Goal: Check status

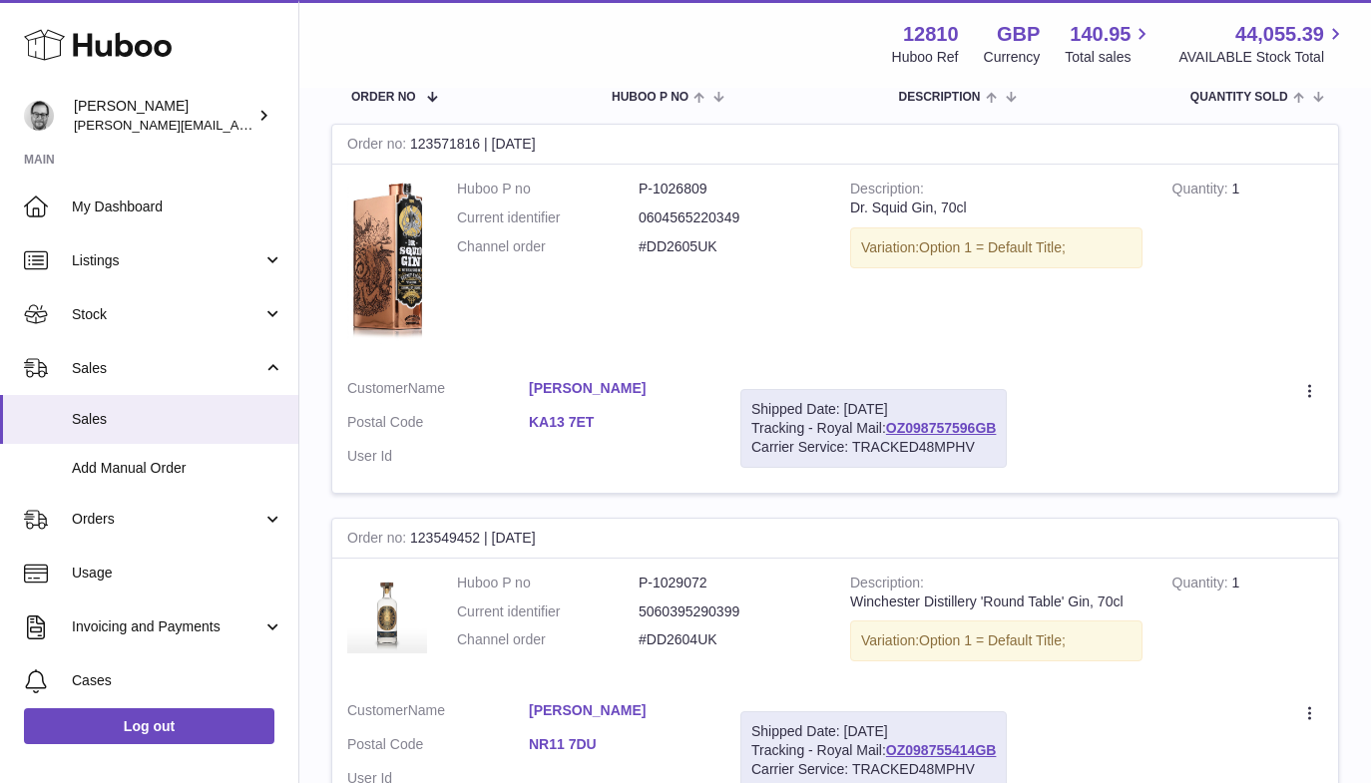
scroll to position [198, 0]
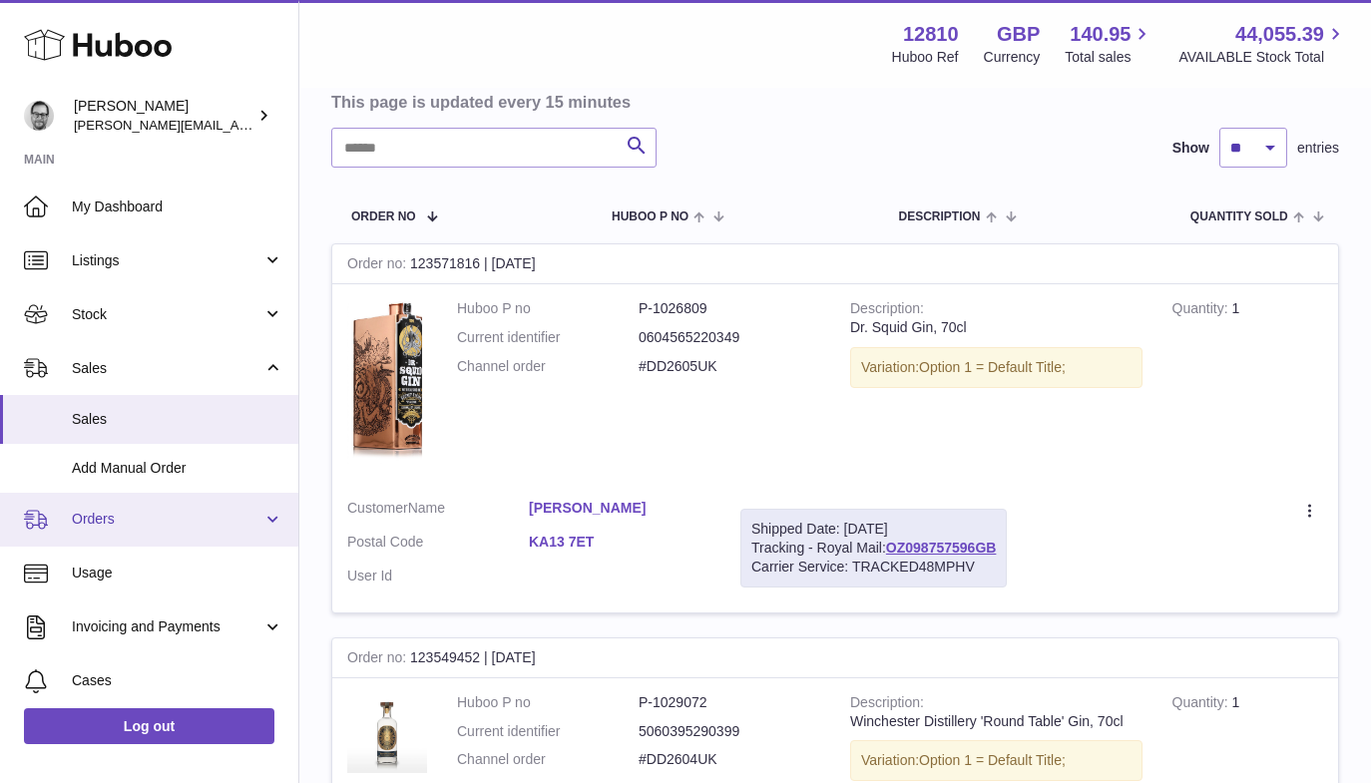
click at [73, 520] on span "Orders" at bounding box center [167, 519] width 191 height 19
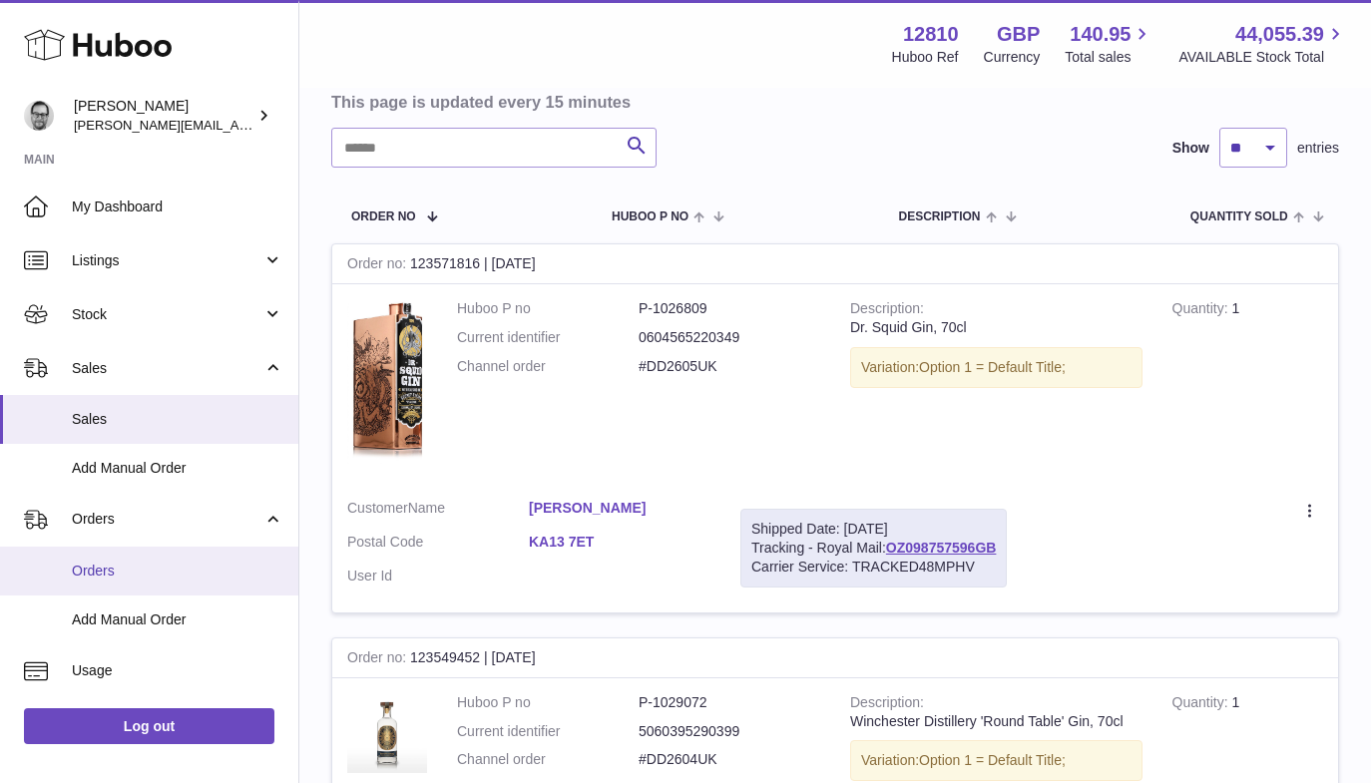
click at [101, 569] on span "Orders" at bounding box center [177, 571] width 211 height 19
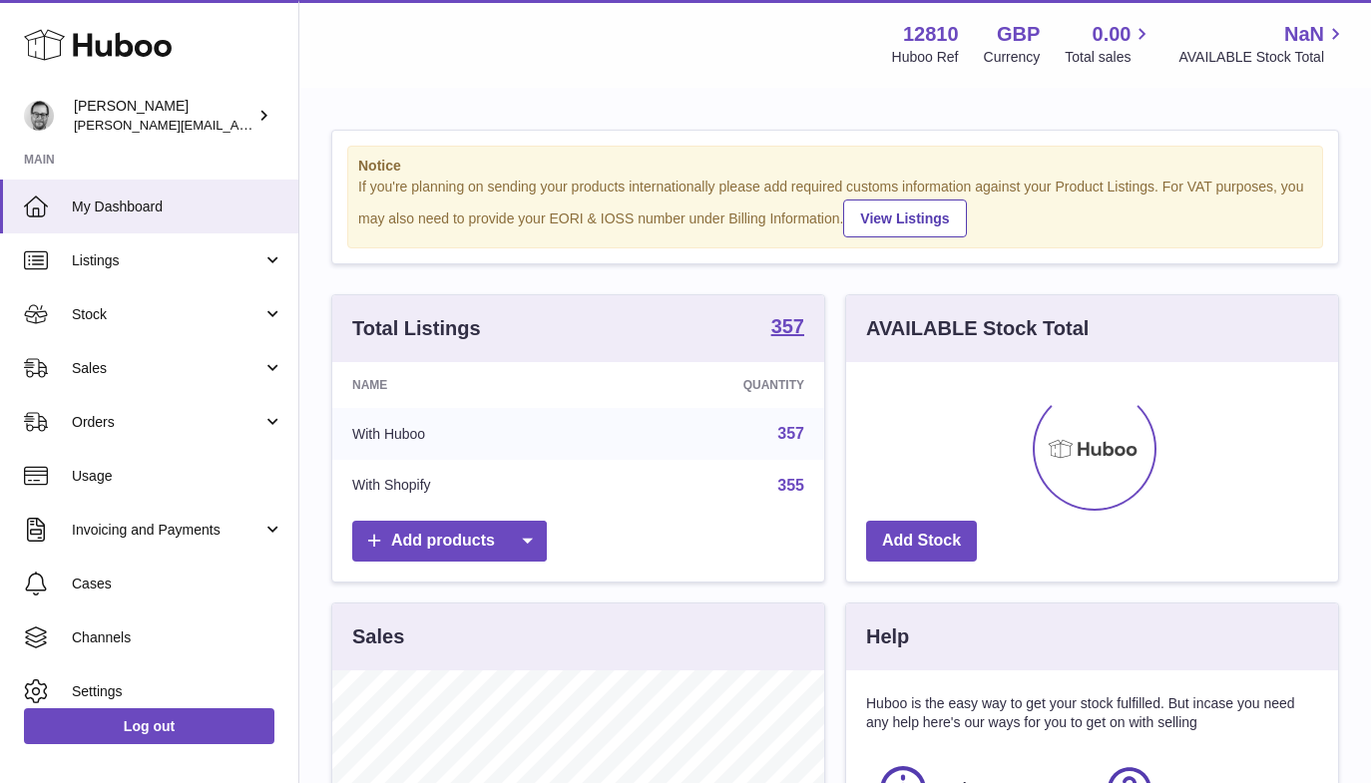
scroll to position [311, 492]
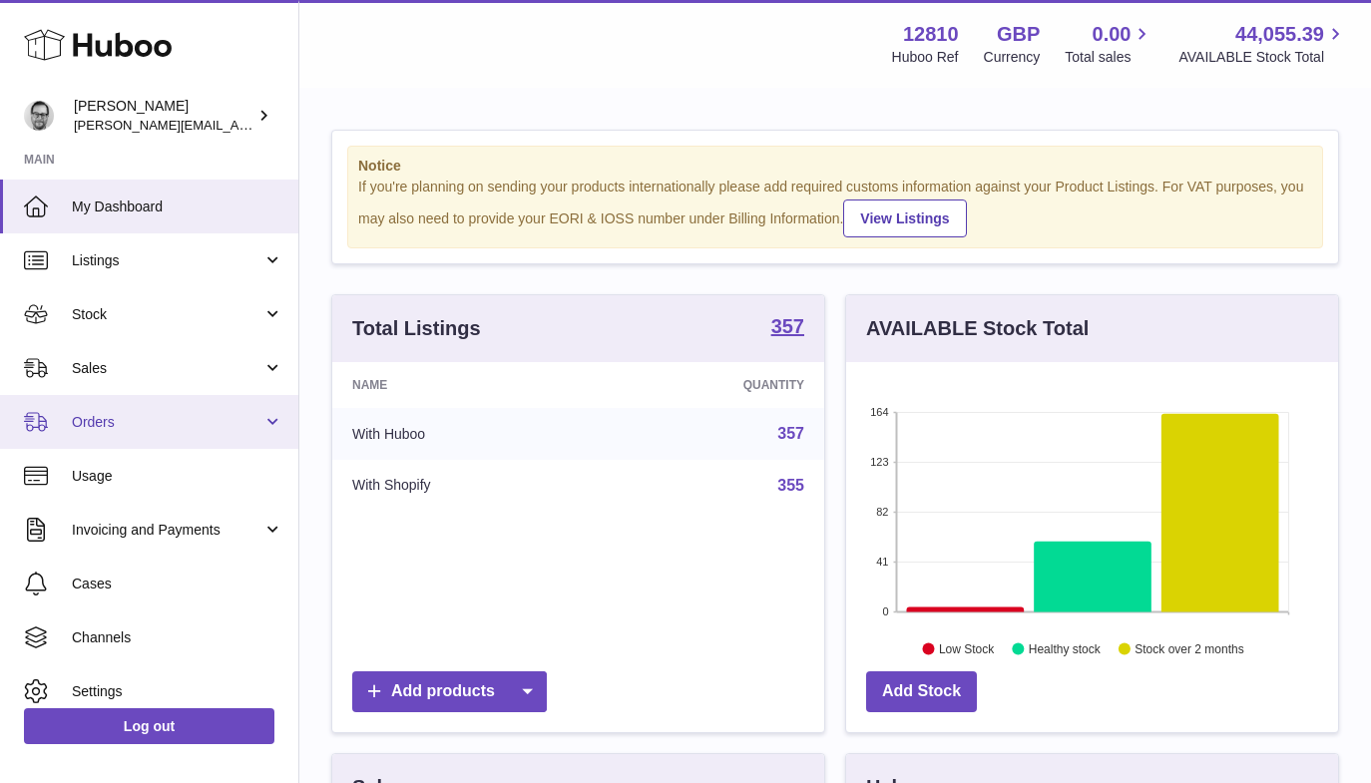
click at [107, 418] on span "Orders" at bounding box center [167, 422] width 191 height 19
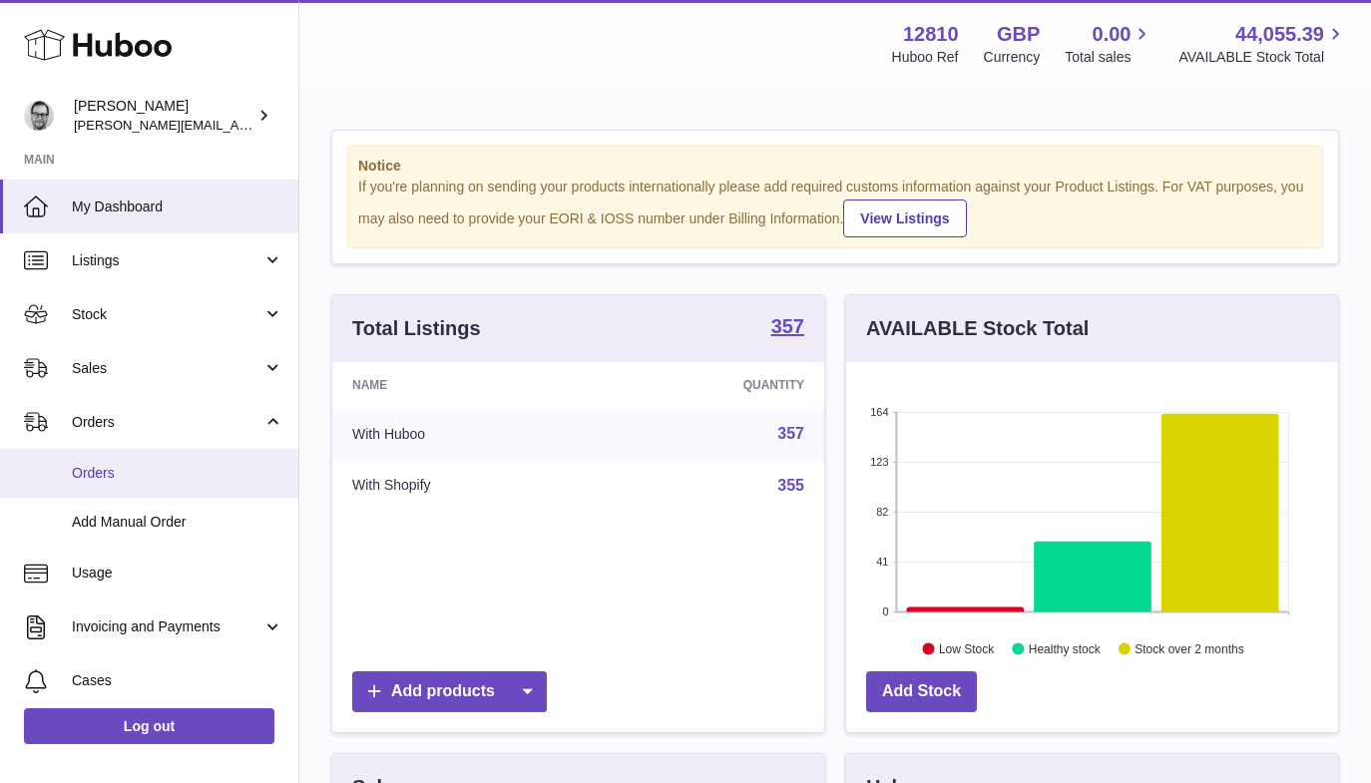
click at [122, 480] on span "Orders" at bounding box center [177, 473] width 211 height 19
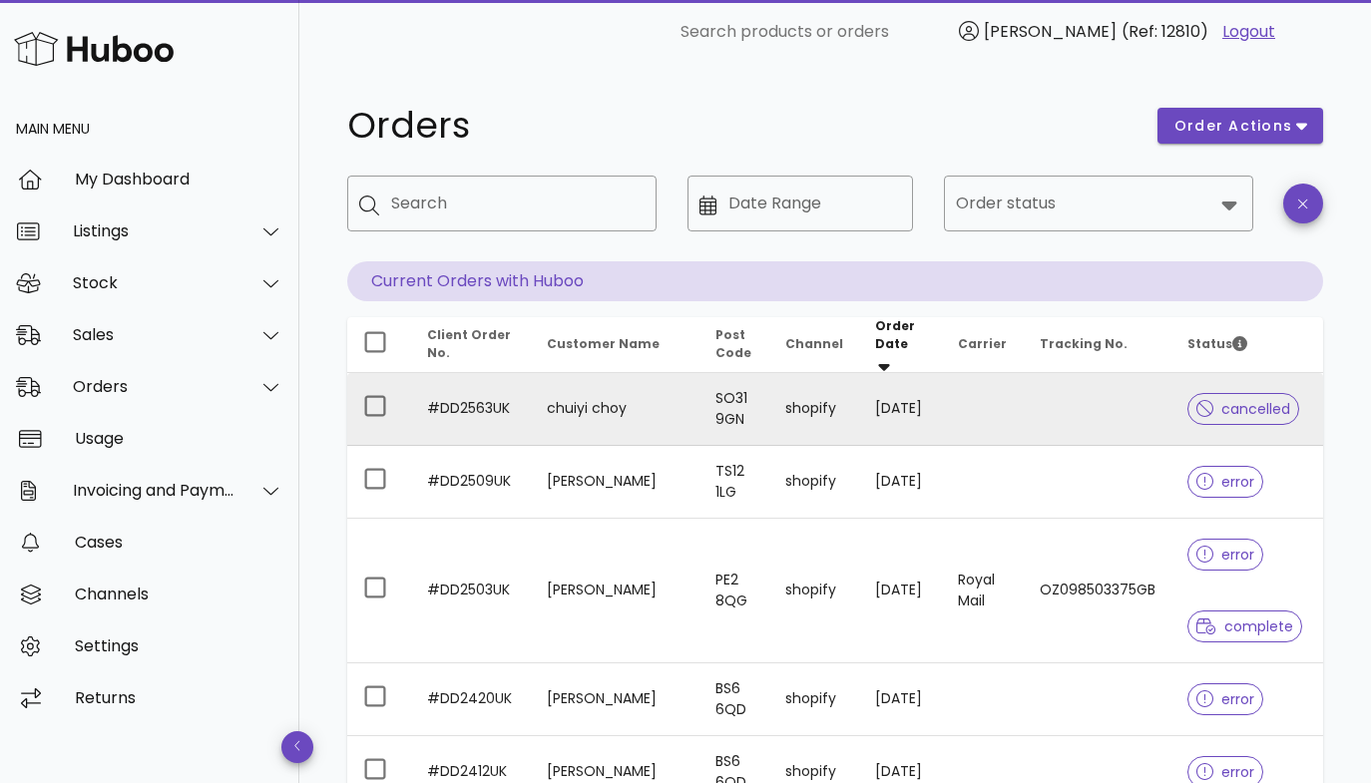
click at [997, 397] on td at bounding box center [983, 409] width 82 height 73
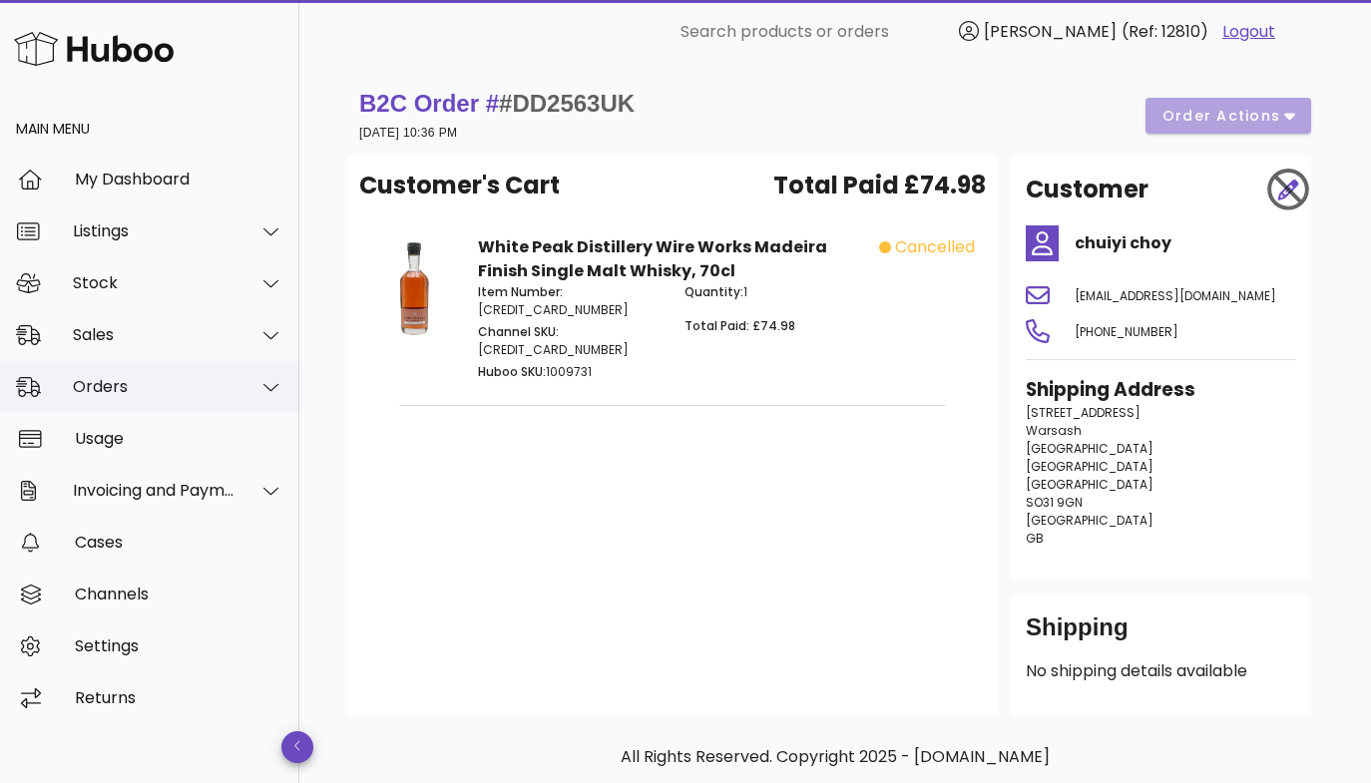
click at [124, 391] on div "Orders" at bounding box center [154, 386] width 163 height 19
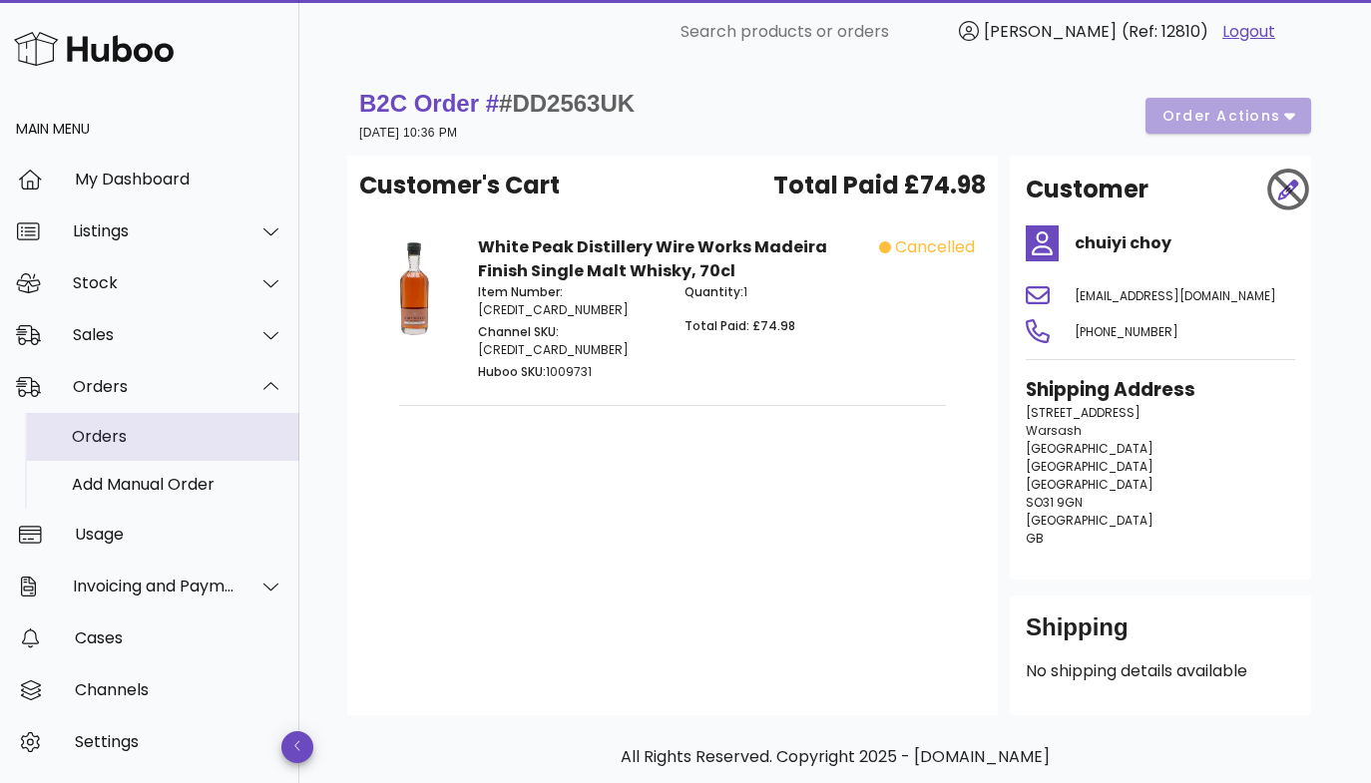
click at [129, 442] on div "Orders" at bounding box center [177, 436] width 211 height 19
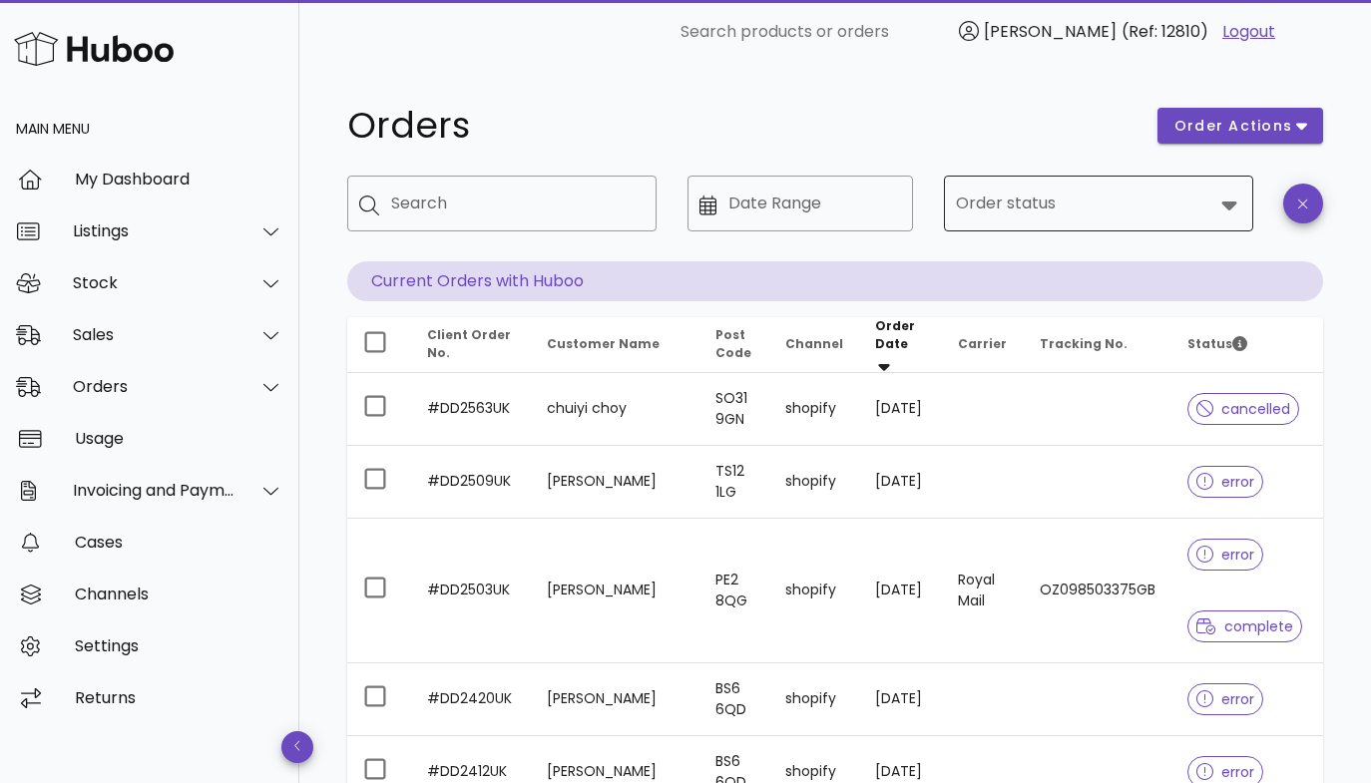
click at [1048, 228] on div "Order status" at bounding box center [1098, 204] width 285 height 56
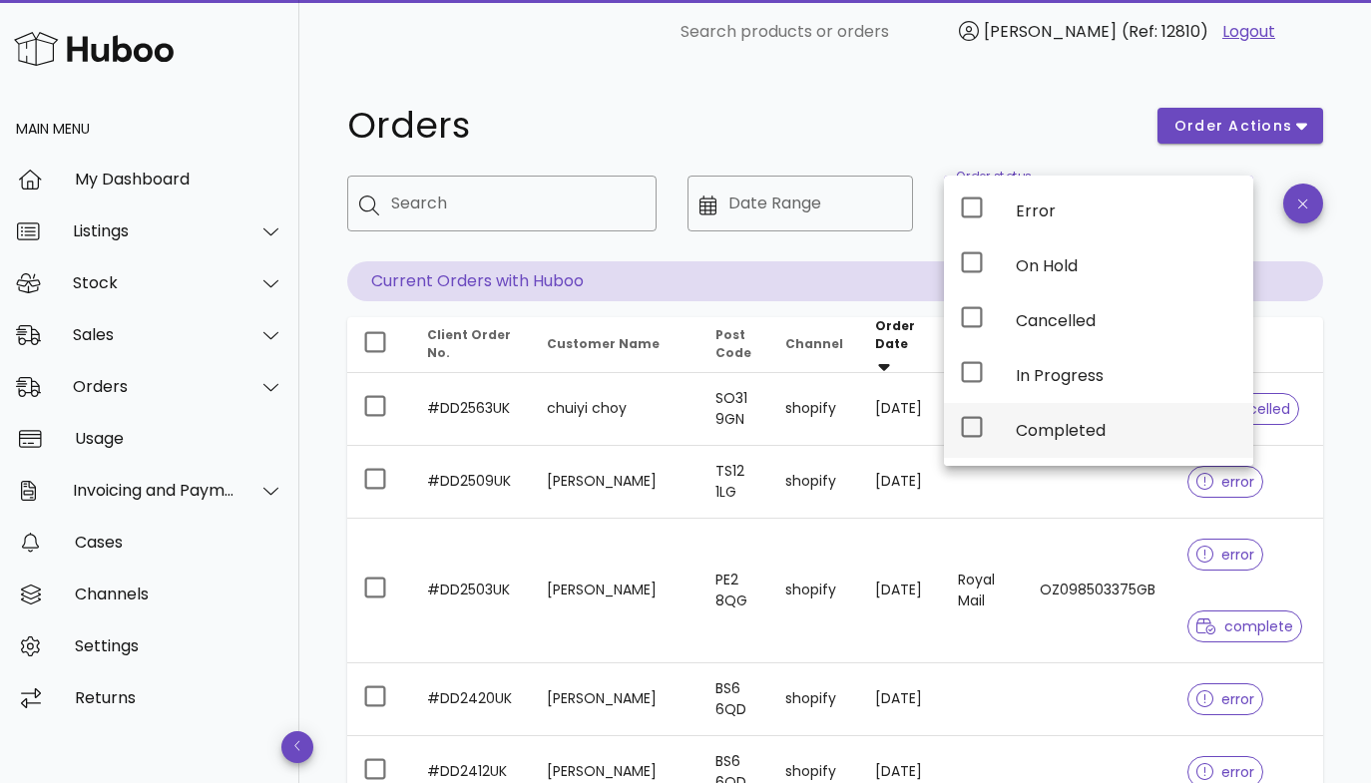
click at [970, 427] on icon at bounding box center [972, 427] width 24 height 24
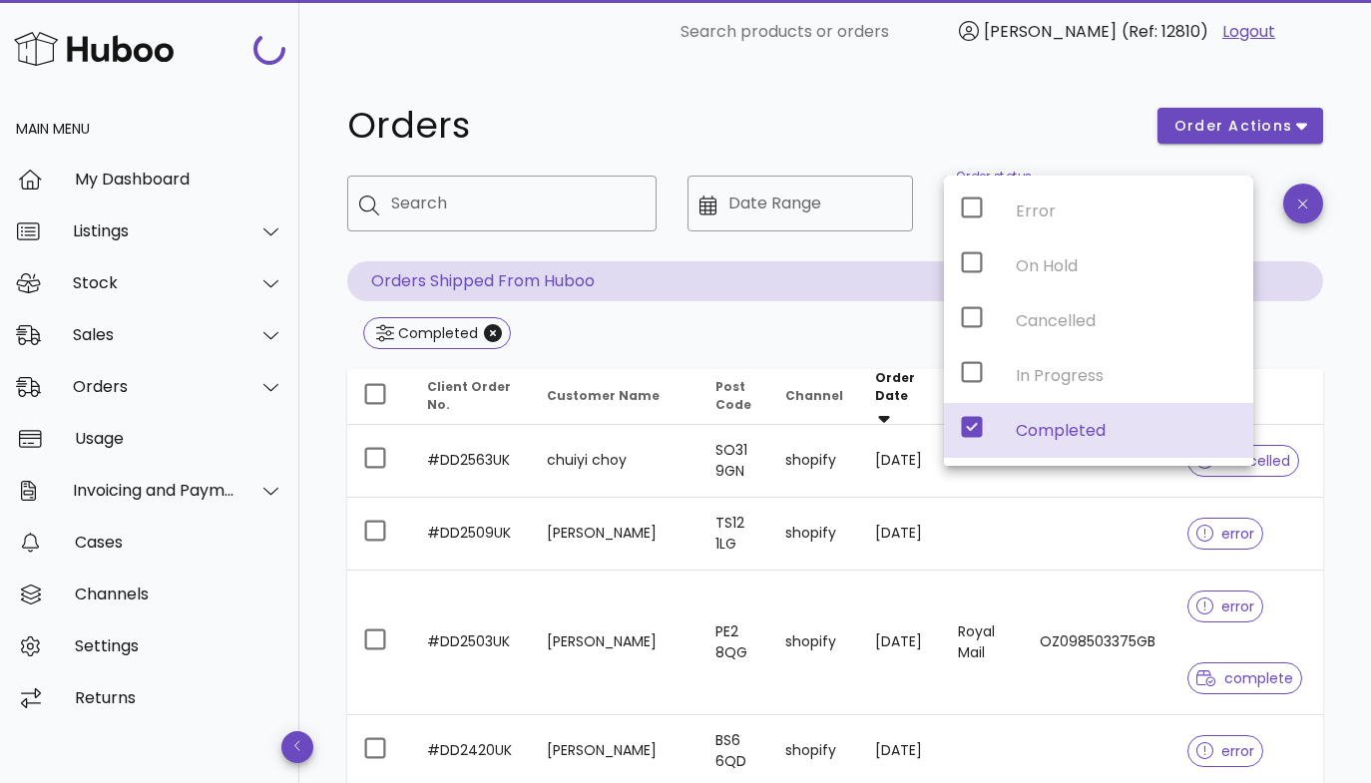
click at [817, 333] on div "Completed" at bounding box center [835, 335] width 976 height 36
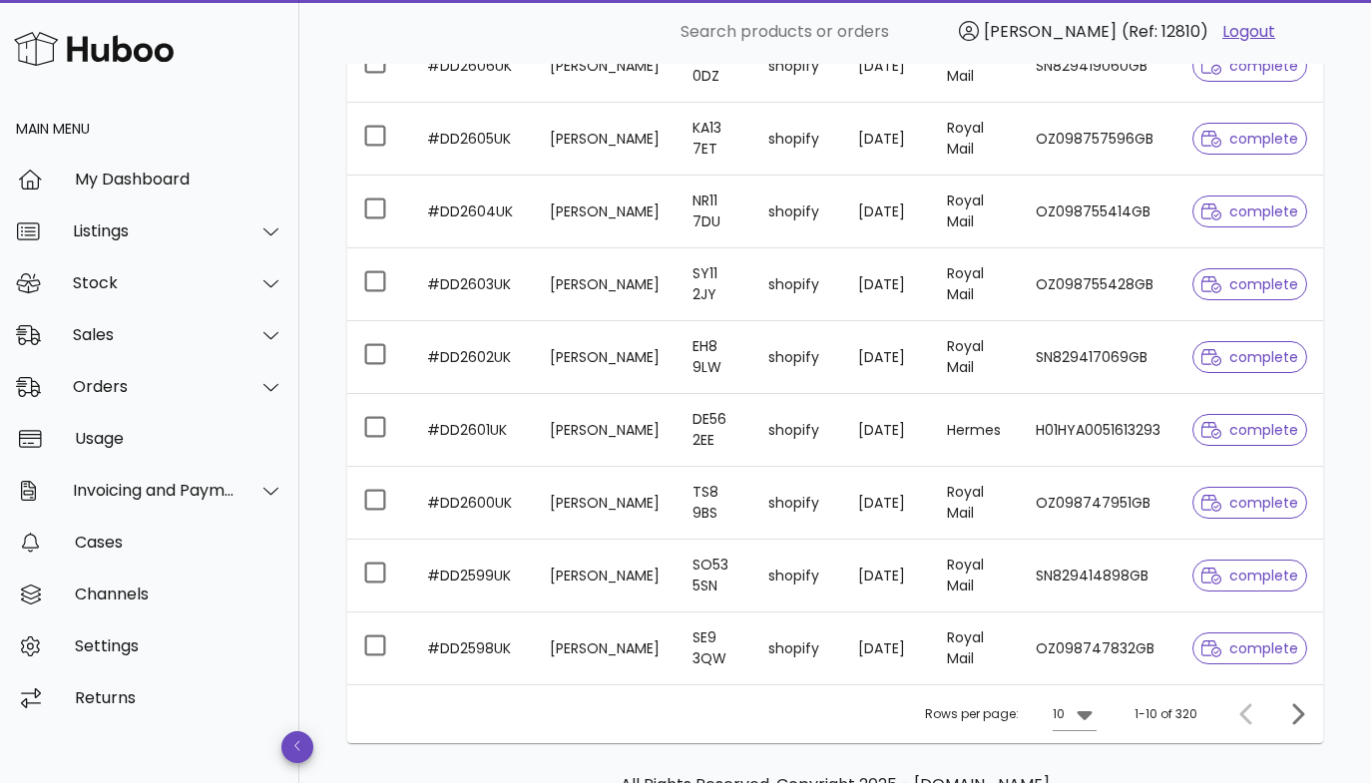
scroll to position [479, 0]
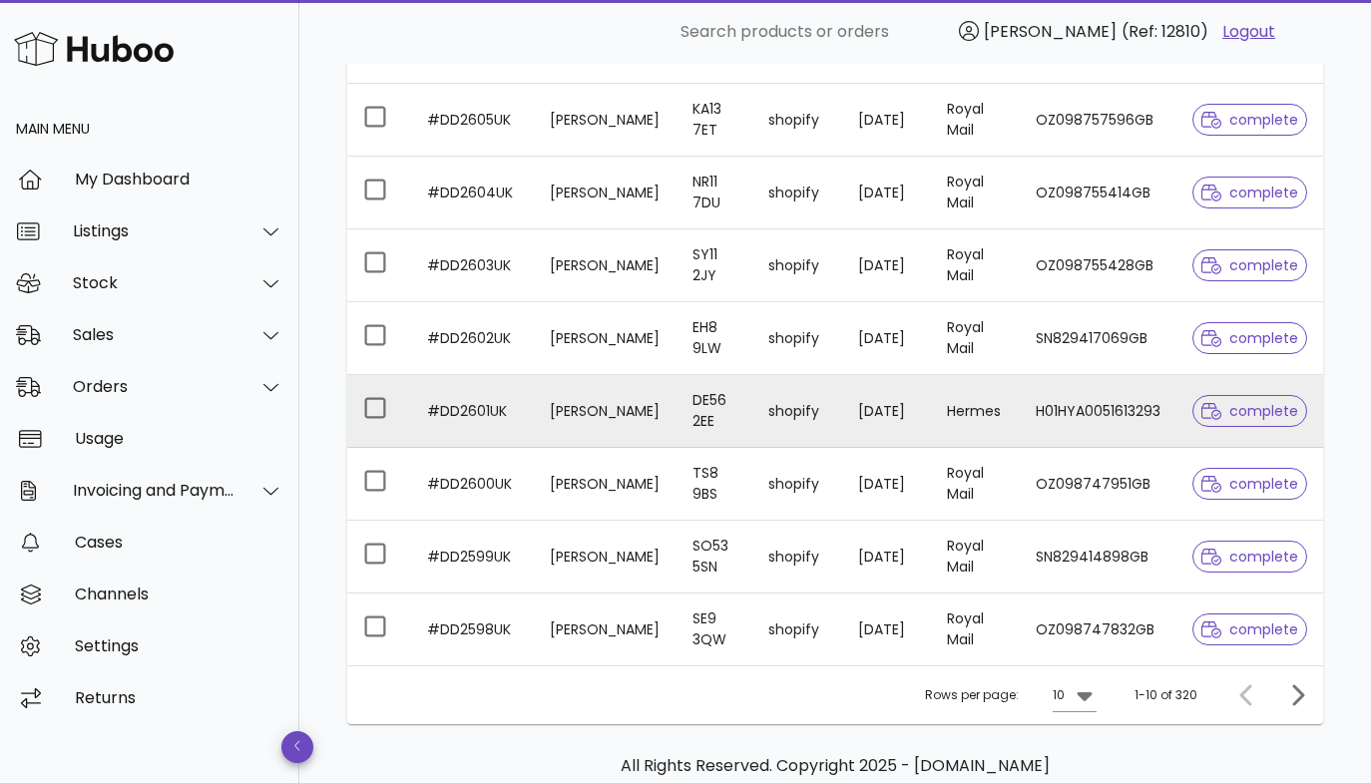
click at [862, 416] on td "26/08/2025" at bounding box center [887, 411] width 90 height 73
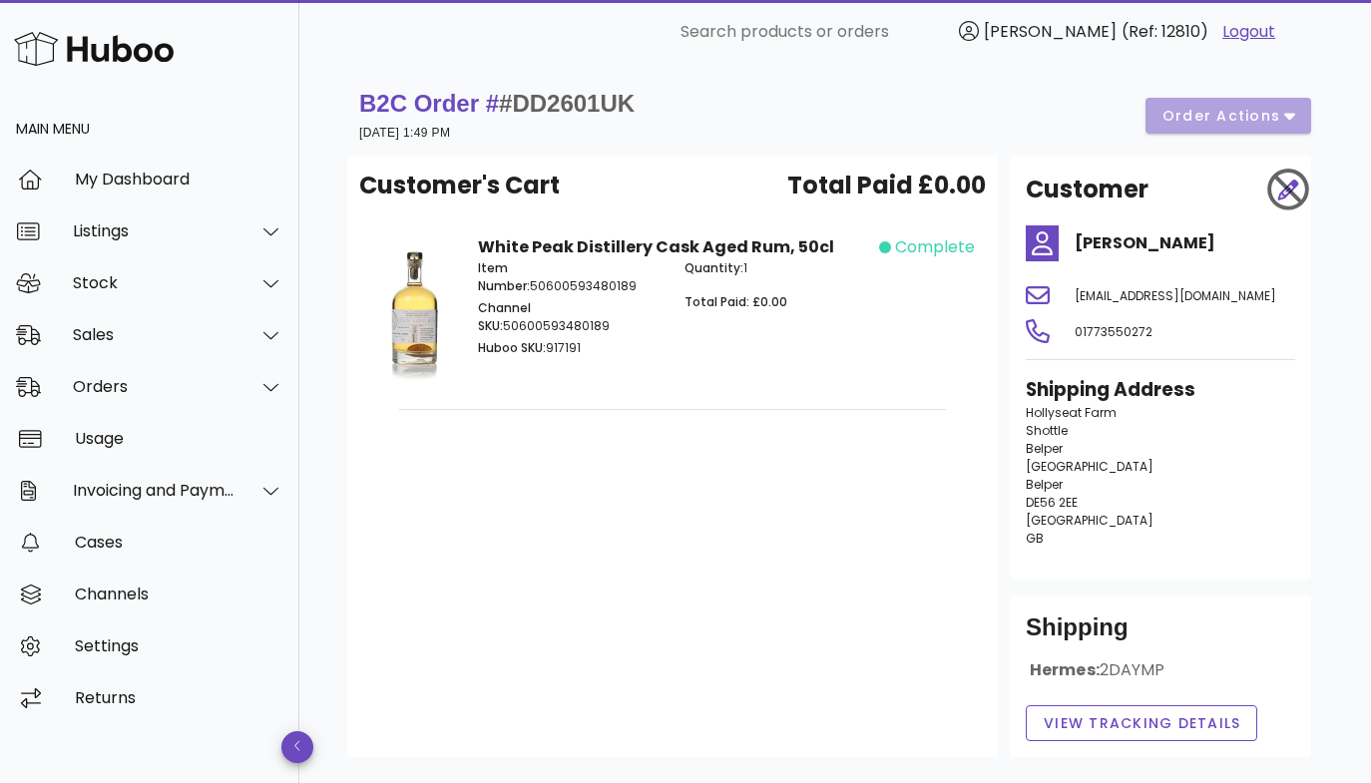
click at [400, 103] on strong "B2C Order # #DD2601UK" at bounding box center [496, 103] width 275 height 27
click at [1172, 121] on div "B2C Order # #DD2601UK [DATE] 1:49 PM order actions" at bounding box center [835, 116] width 952 height 56
click at [639, 613] on div "Customer's Cart Total Paid £0.00 White Peak Distillery Cask Aged Rum, 50cl Item…" at bounding box center [672, 456] width 650 height 601
click at [90, 374] on div "Orders" at bounding box center [149, 387] width 299 height 52
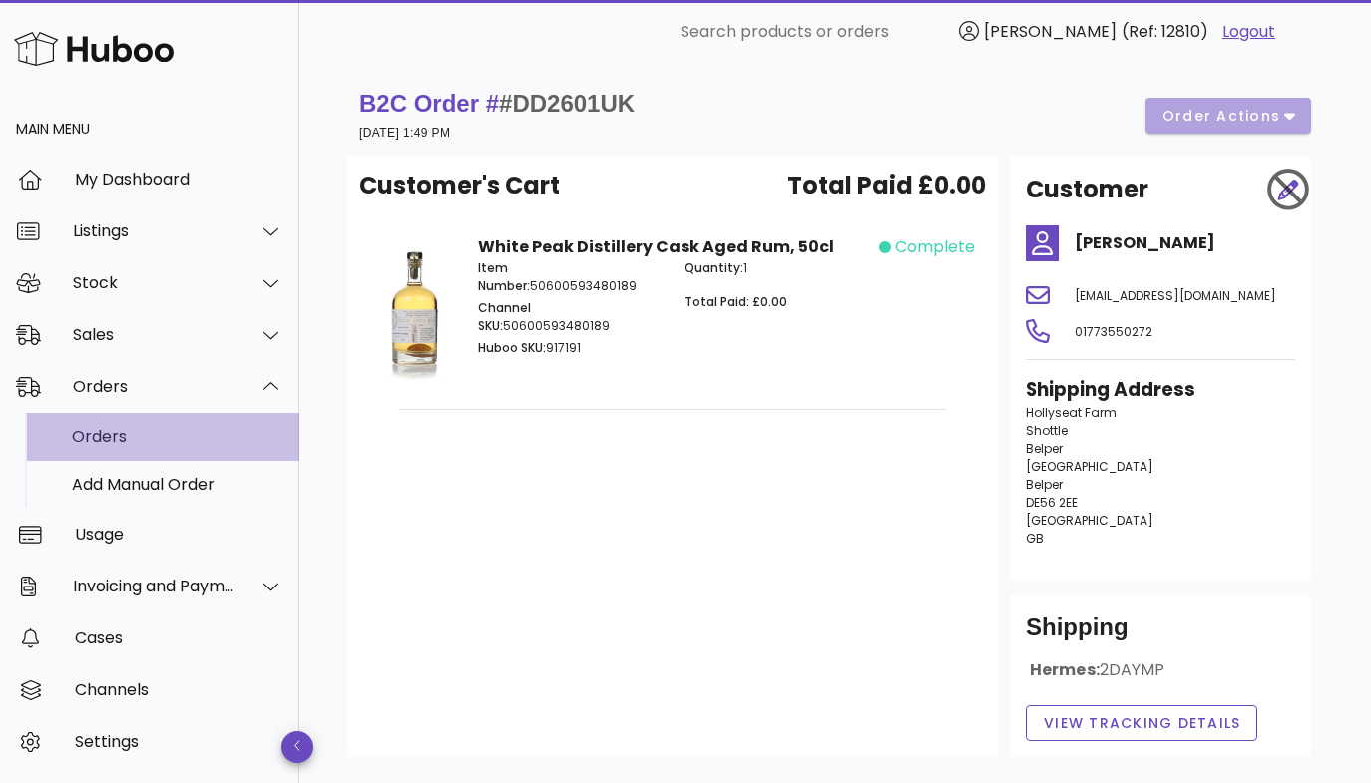
click at [104, 438] on div "Orders" at bounding box center [177, 436] width 211 height 19
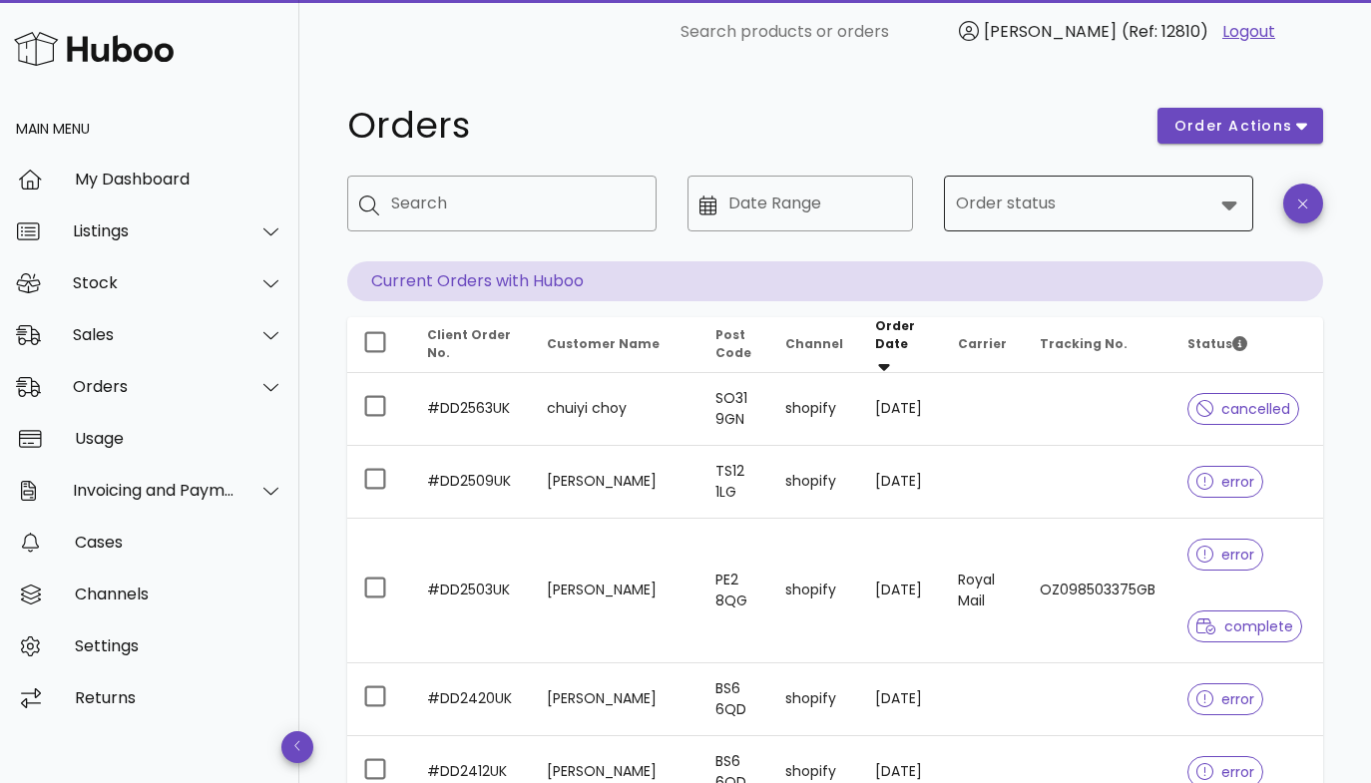
click at [996, 215] on input "Order status" at bounding box center [1084, 204] width 257 height 32
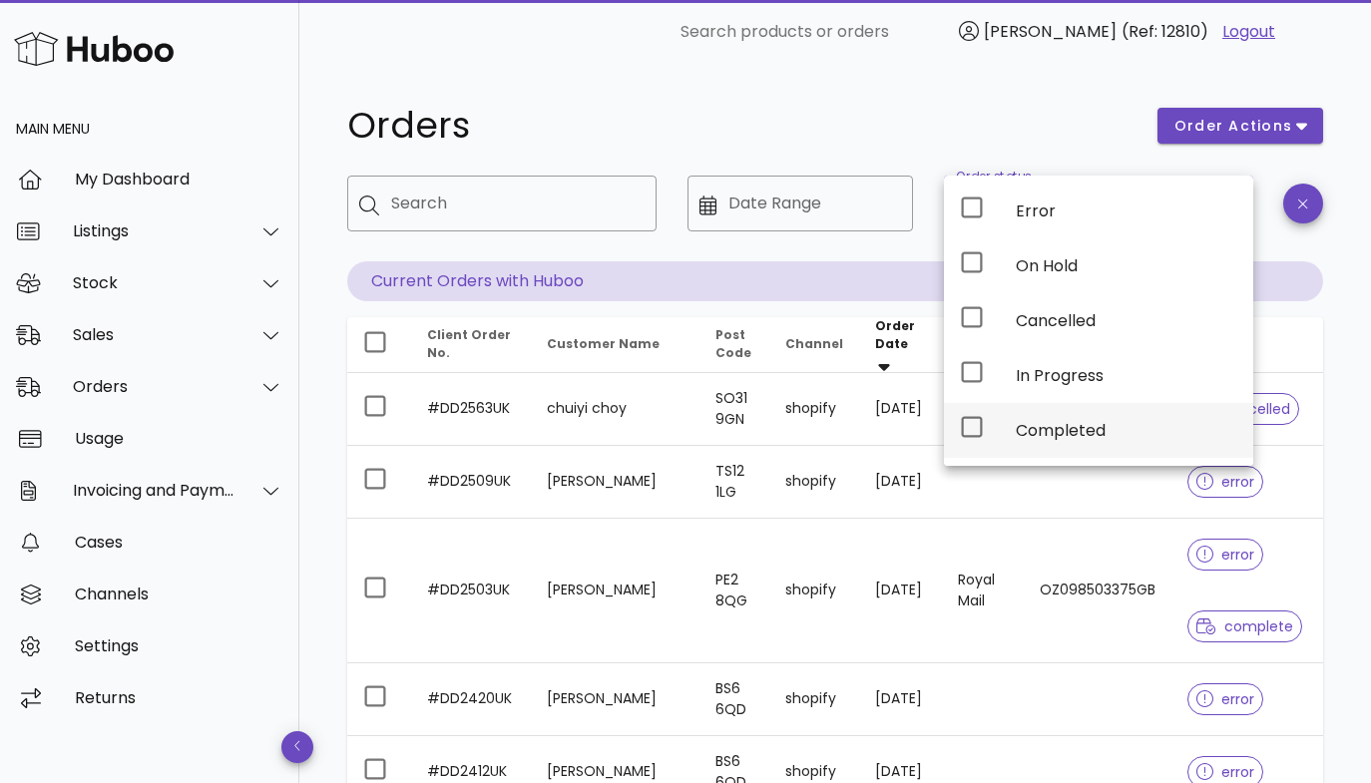
click at [975, 423] on icon at bounding box center [972, 427] width 24 height 24
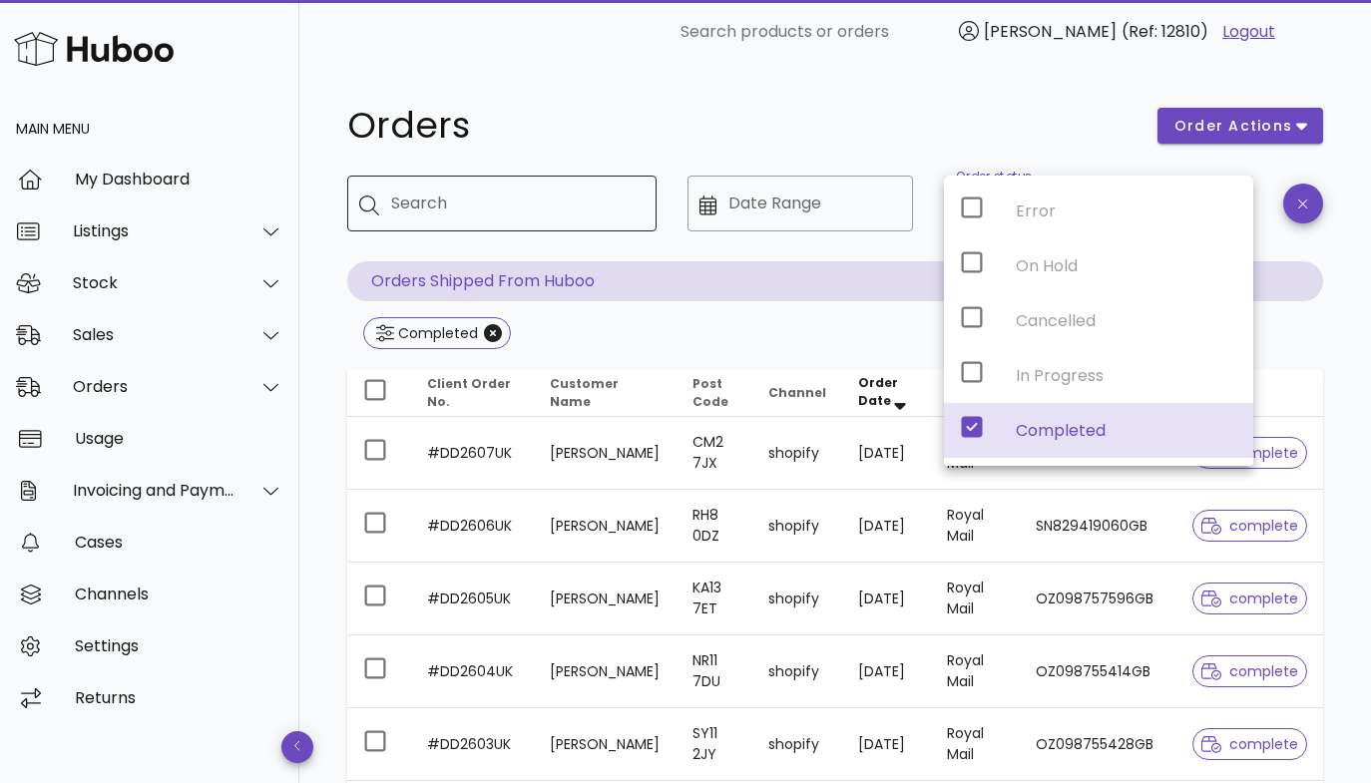
click at [462, 200] on input "Search" at bounding box center [515, 204] width 249 height 32
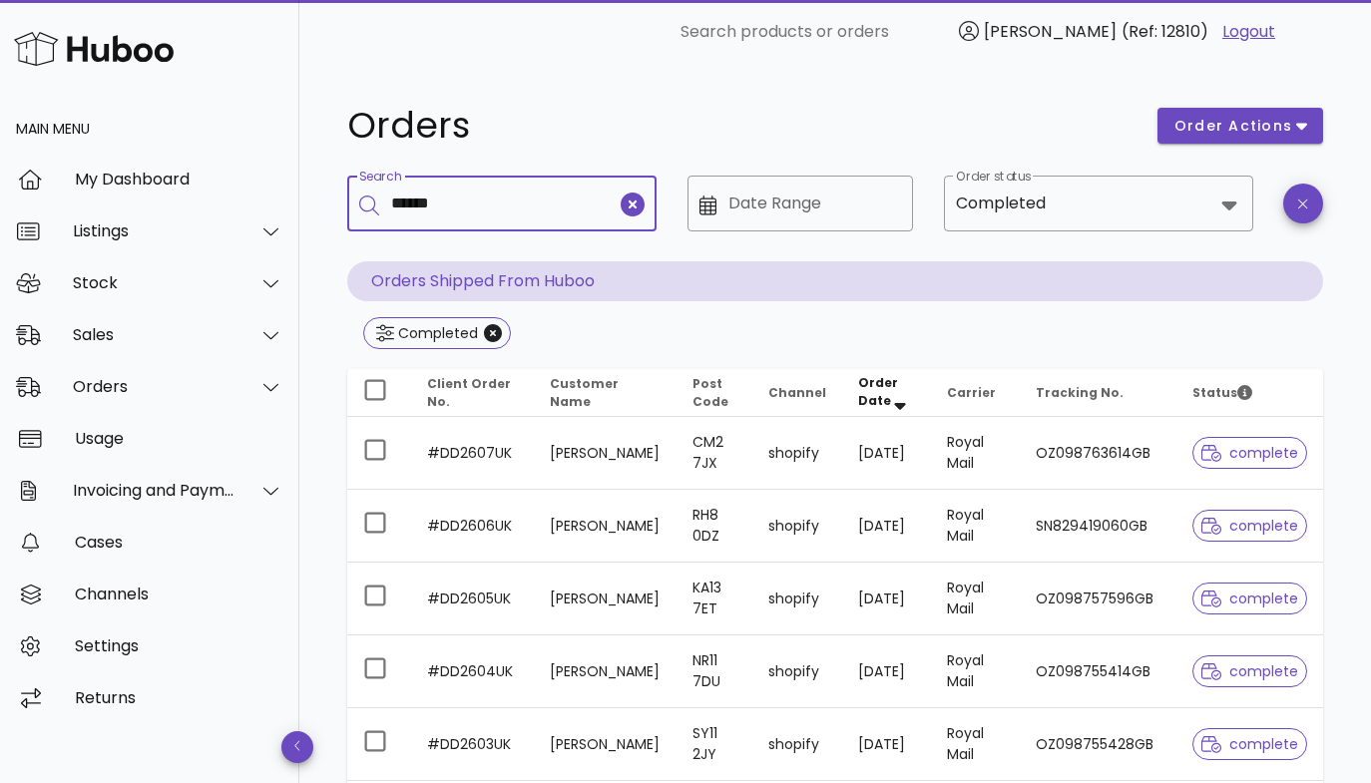
type input "******"
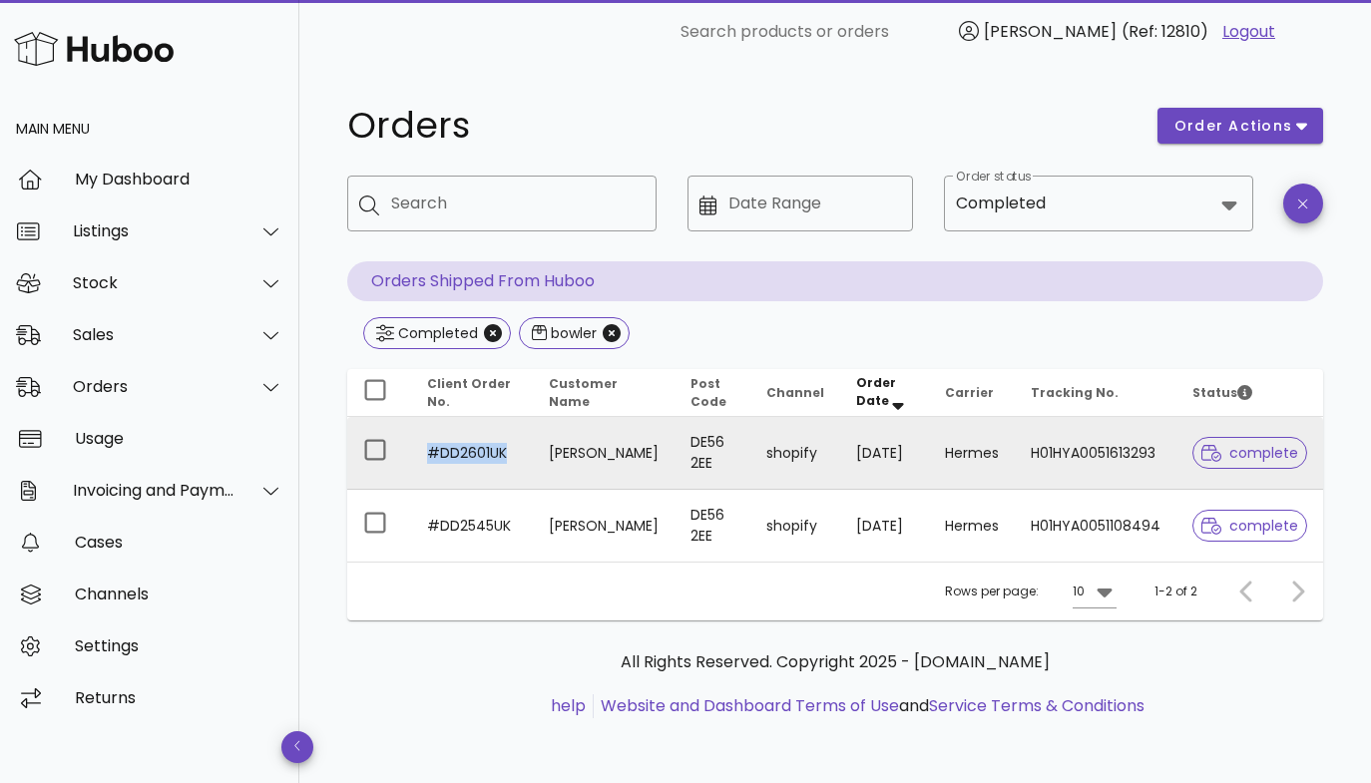
drag, startPoint x: 515, startPoint y: 450, endPoint x: 432, endPoint y: 448, distance: 82.8
click at [432, 448] on td "#DD2601UK" at bounding box center [472, 453] width 122 height 73
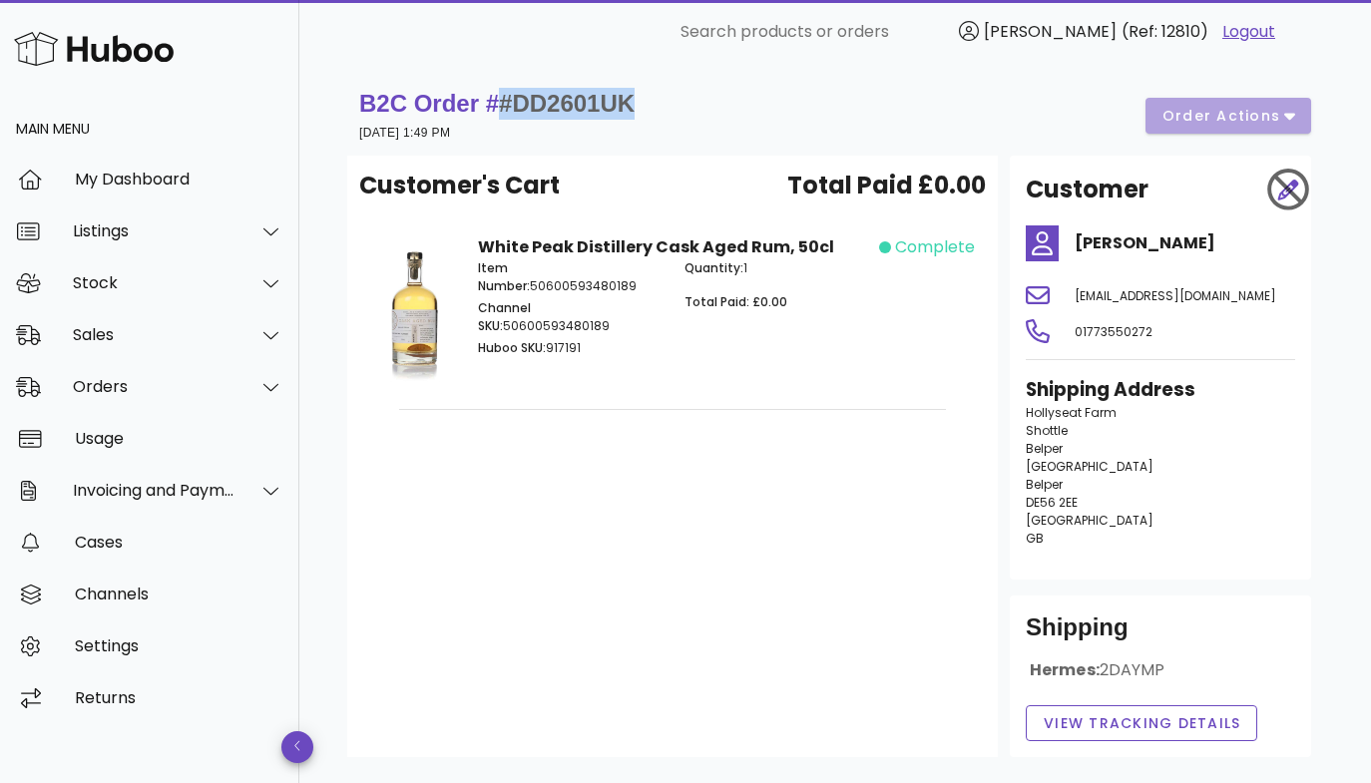
drag, startPoint x: 644, startPoint y: 110, endPoint x: 507, endPoint y: 106, distance: 137.7
click at [507, 106] on div "B2C Order # #DD2601UK [DATE] 1:49 PM order actions" at bounding box center [835, 116] width 952 height 56
copy span "#DD2601UK"
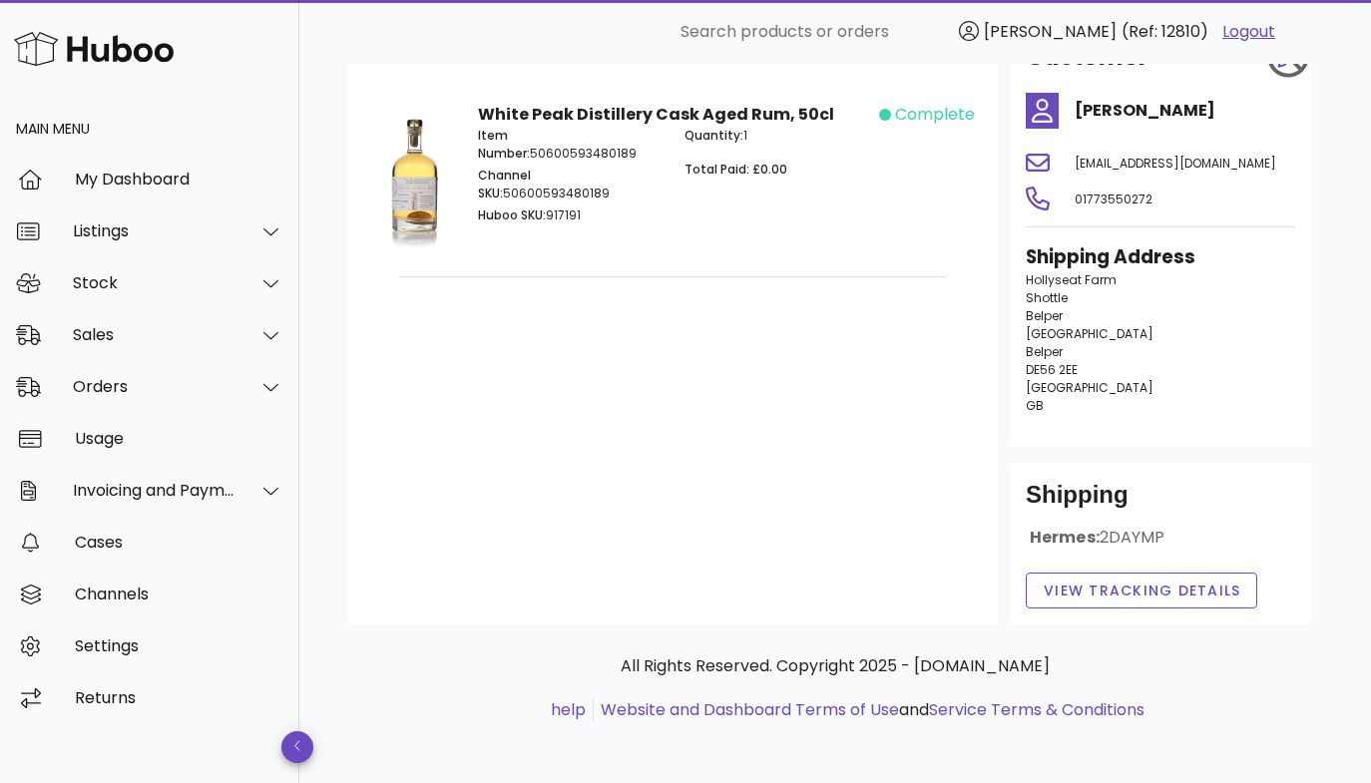
scroll to position [136, 0]
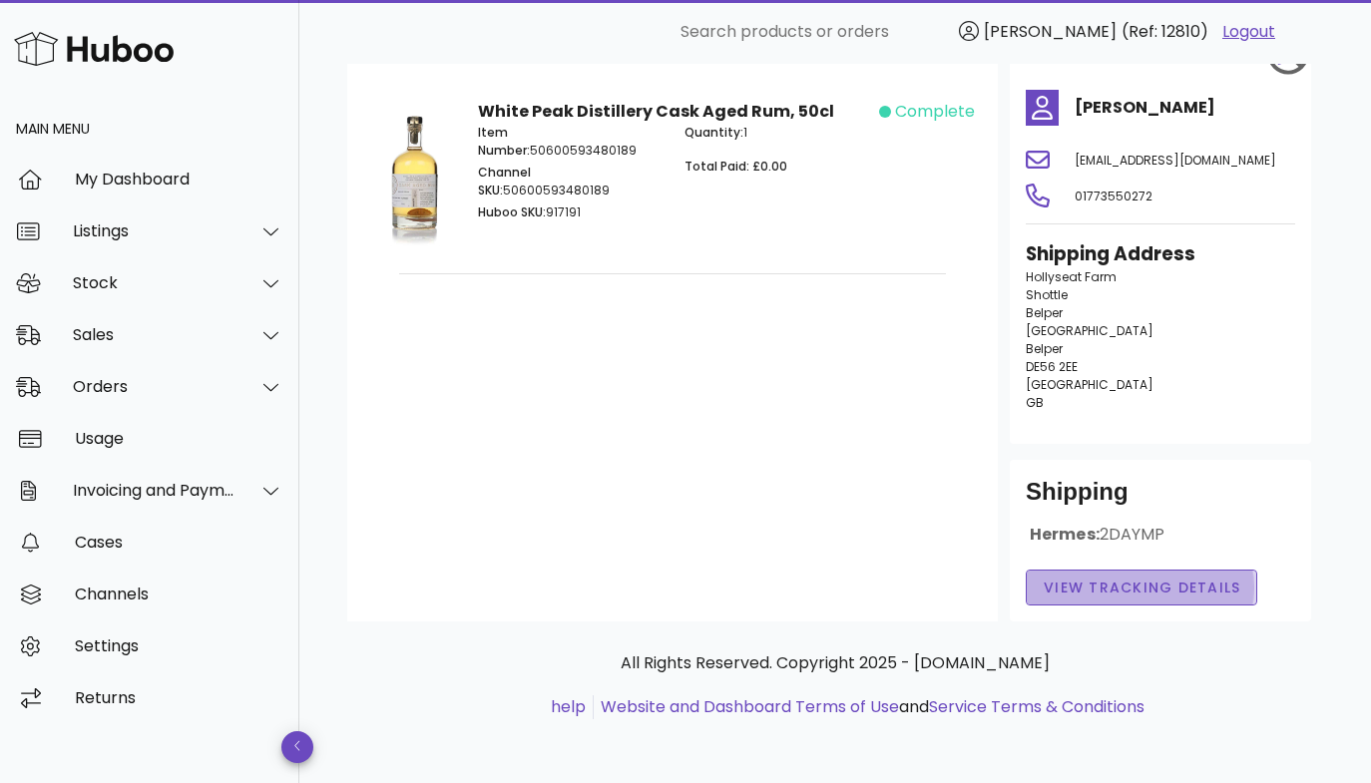
click at [1166, 578] on span "View Tracking details" at bounding box center [1141, 588] width 198 height 21
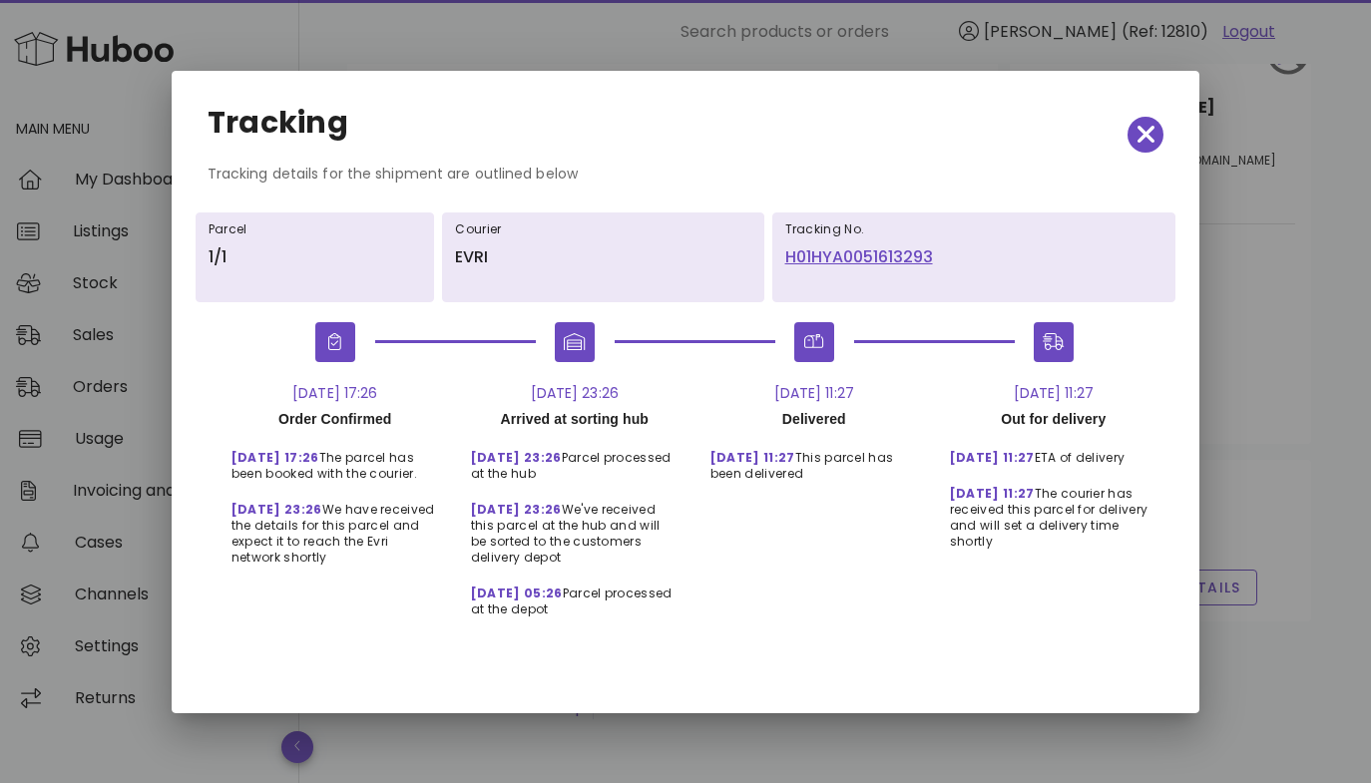
click at [851, 252] on link "H01HYA0051613293" at bounding box center [974, 257] width 378 height 24
click at [1143, 131] on icon "button" at bounding box center [1145, 135] width 18 height 18
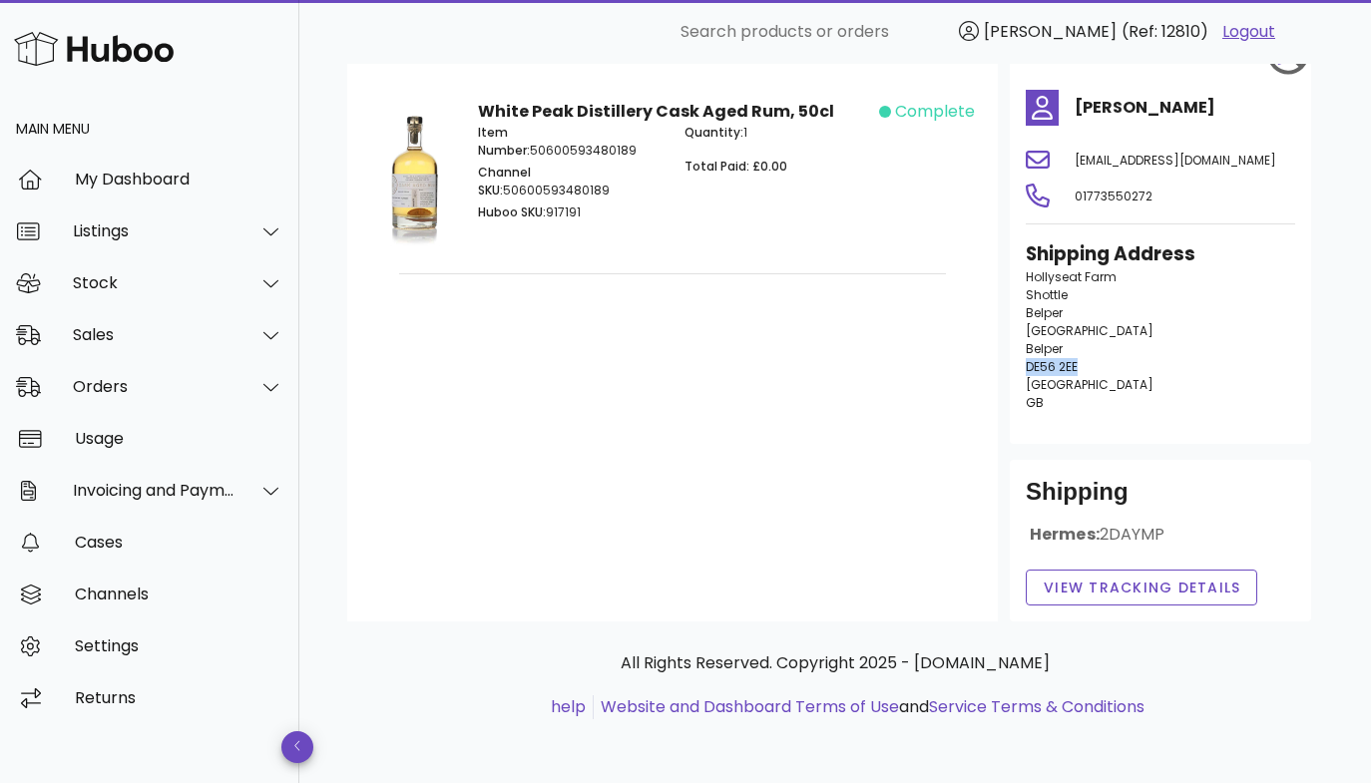
drag, startPoint x: 1090, startPoint y: 364, endPoint x: 998, endPoint y: 361, distance: 91.8
click at [998, 361] on div "Customer [PERSON_NAME] [EMAIL_ADDRESS][DOMAIN_NAME] 01773550272 Shipping Addres…" at bounding box center [1159, 320] width 325 height 601
copy span "DE56 2EE"
